Goal: Find specific page/section

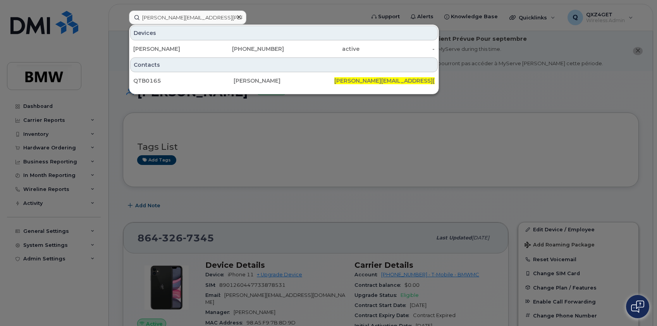
scroll to position [70, 0]
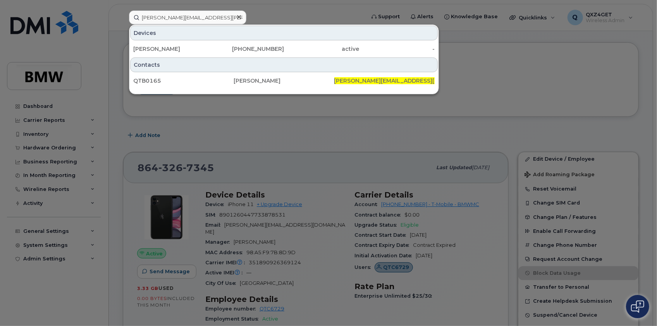
click at [235, 16] on div at bounding box center [238, 17] width 11 height 11
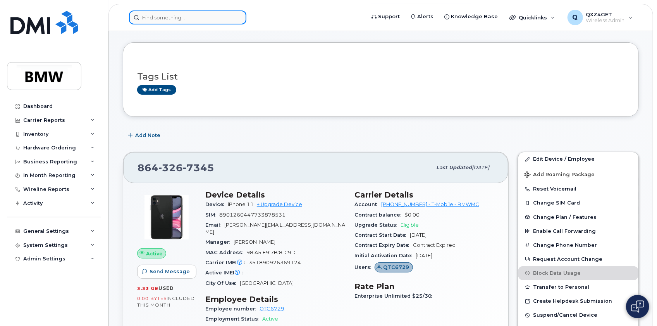
click at [217, 14] on input at bounding box center [187, 17] width 117 height 14
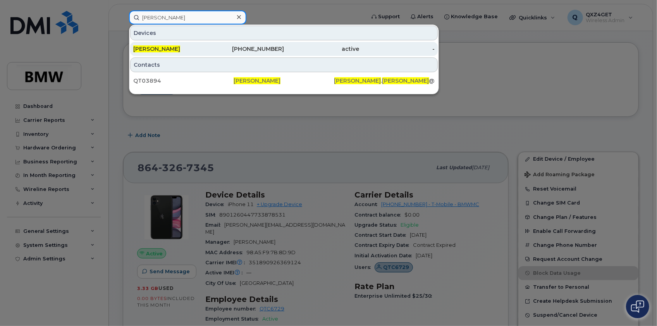
type input "[PERSON_NAME]"
click at [162, 53] on div "[PERSON_NAME]" at bounding box center [171, 49] width 76 height 14
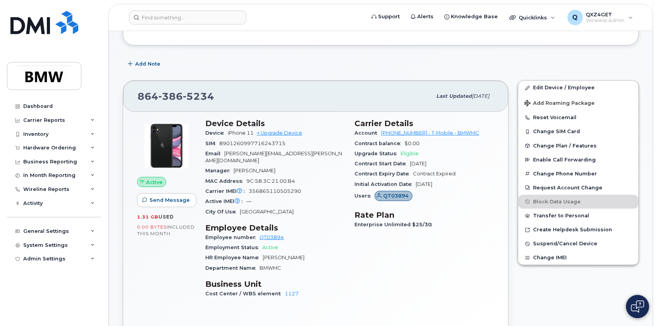
scroll to position [141, 0]
